Goal: Find specific page/section: Find specific page/section

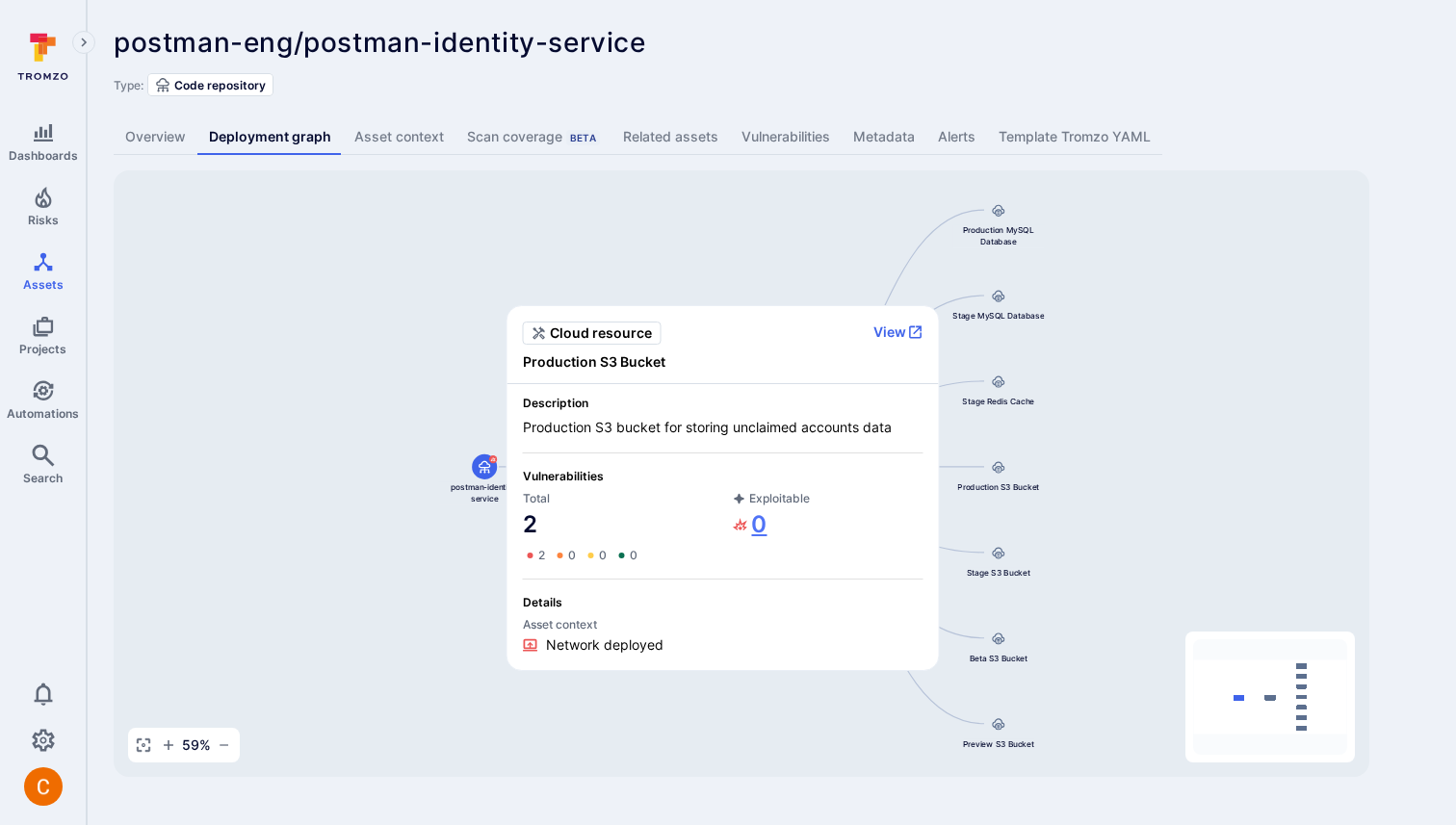
click at [752, 523] on link "0" at bounding box center [750, 525] width 35 height 31
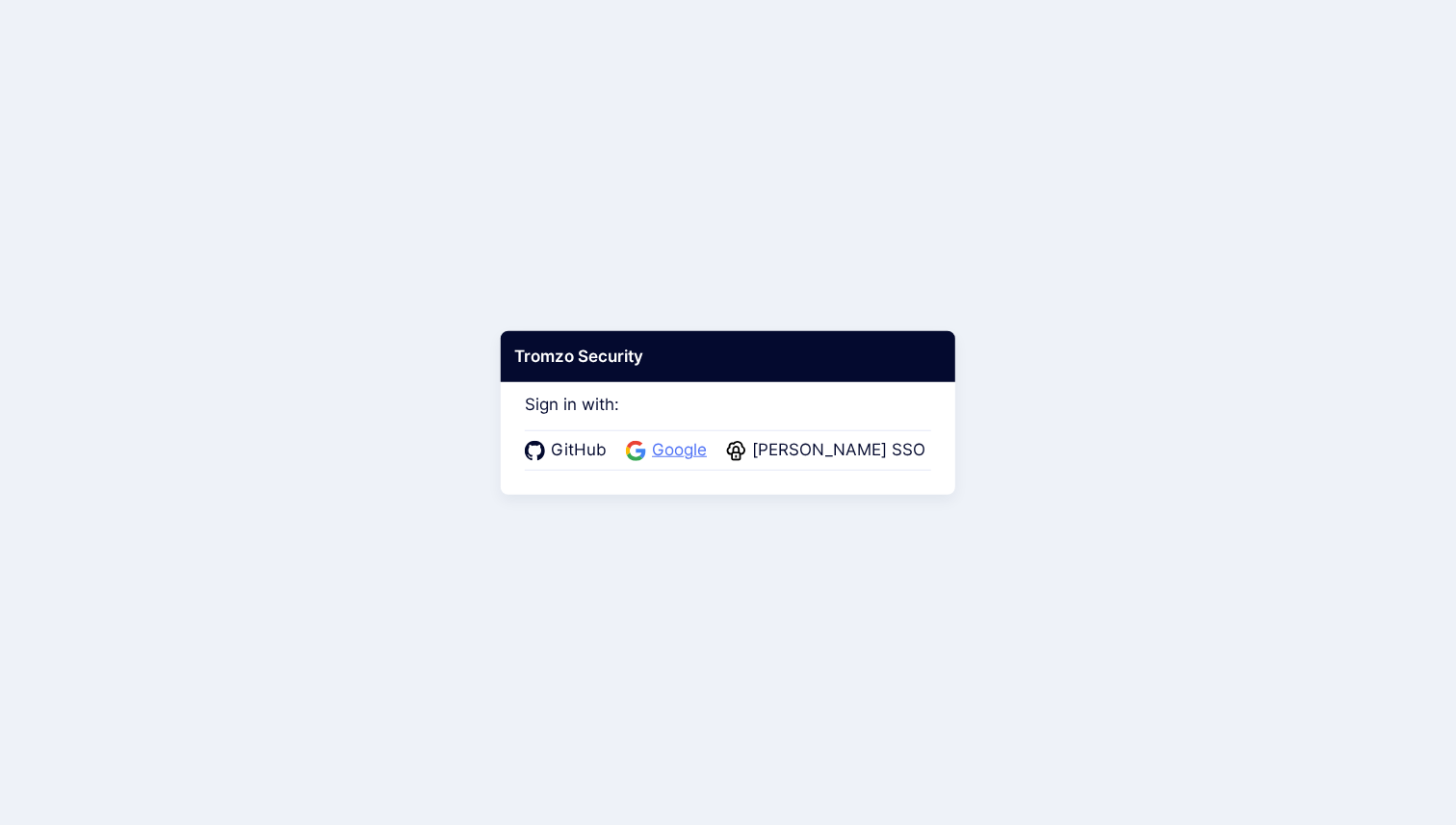
click at [685, 446] on span "Google" at bounding box center [679, 450] width 66 height 25
